Goal: Register for event/course: Register for event/course

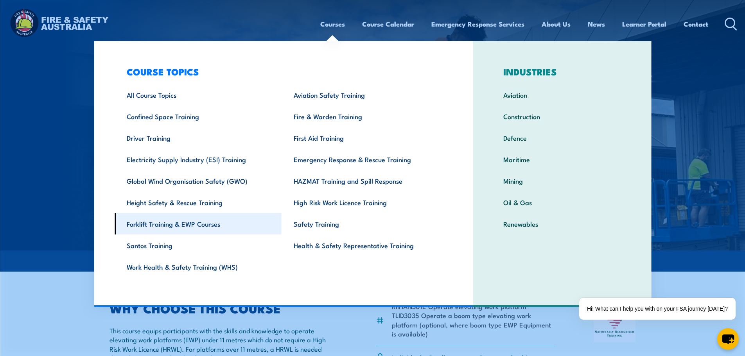
click at [211, 224] on link "Forklift Training & EWP Courses" at bounding box center [198, 224] width 167 height 22
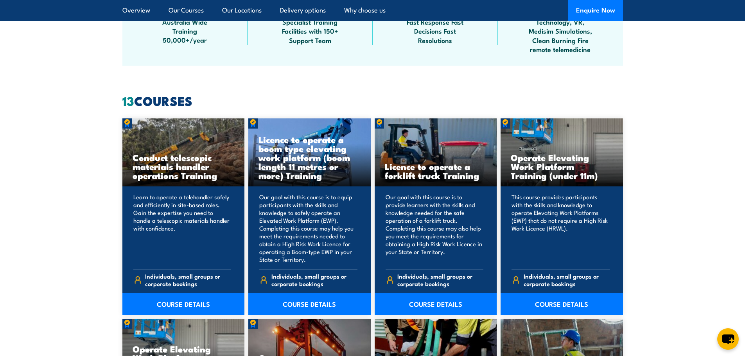
scroll to position [548, 0]
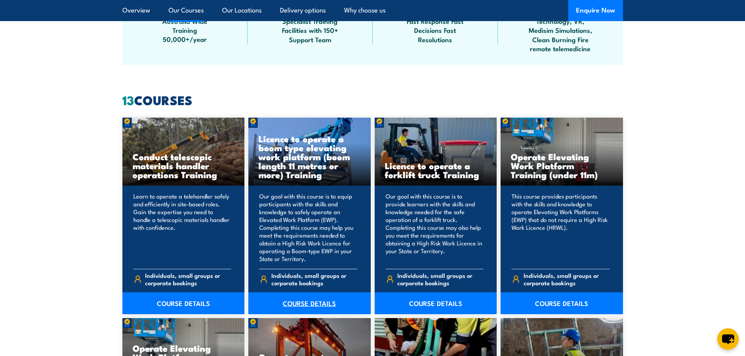
click at [302, 302] on link "COURSE DETAILS" at bounding box center [309, 304] width 122 height 22
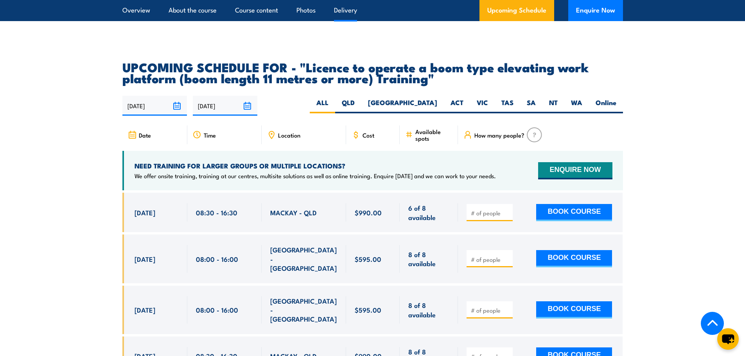
scroll to position [1095, 0]
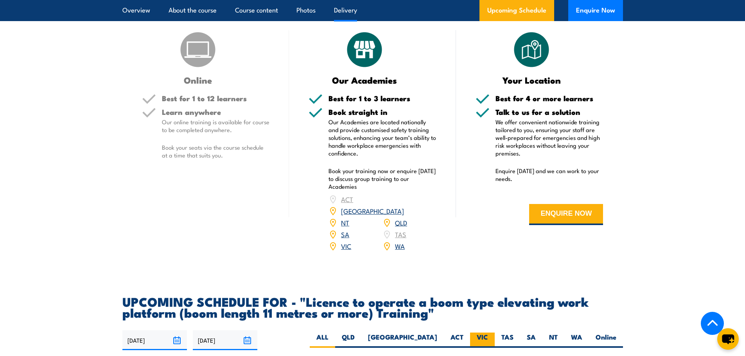
click at [481, 333] on label "VIC" at bounding box center [482, 340] width 25 height 15
click at [488, 333] on input "VIC" at bounding box center [490, 335] width 5 height 5
radio input "true"
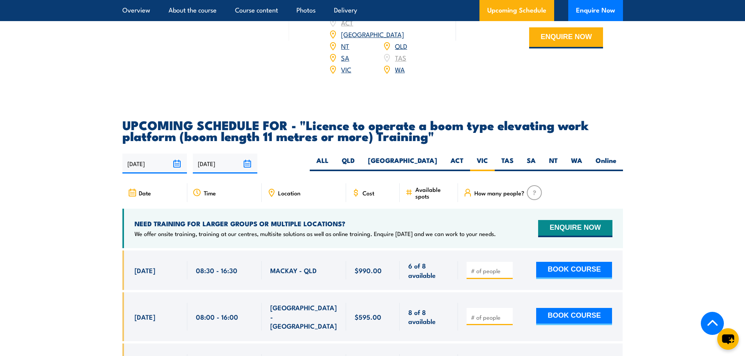
scroll to position [1291, 0]
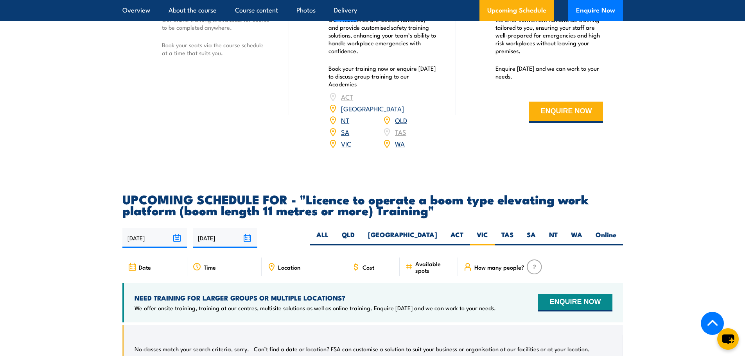
scroll to position [1028, 0]
